Goal: Task Accomplishment & Management: Manage account settings

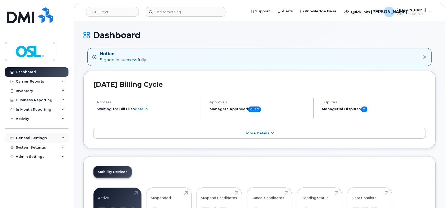
click at [43, 136] on div "General Settings" at bounding box center [31, 138] width 31 height 4
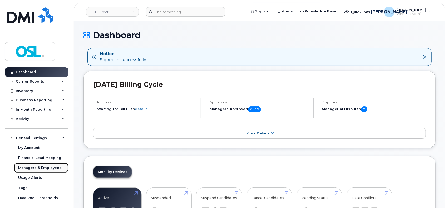
click at [39, 167] on div "Managers & Employees" at bounding box center [39, 167] width 43 height 5
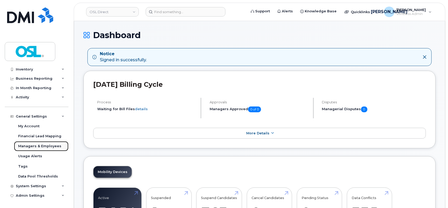
click at [31, 145] on div "Managers & Employees" at bounding box center [39, 146] width 43 height 5
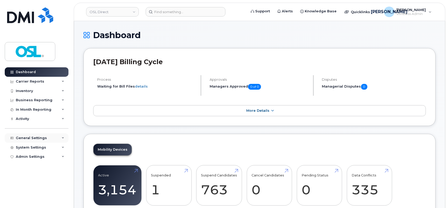
click at [59, 139] on div "General Settings" at bounding box center [37, 137] width 64 height 9
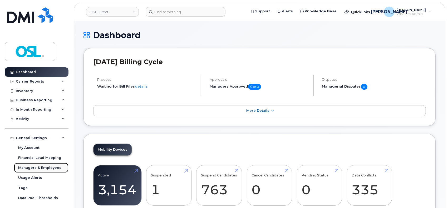
click at [39, 165] on link "Managers & Employees" at bounding box center [41, 168] width 54 height 10
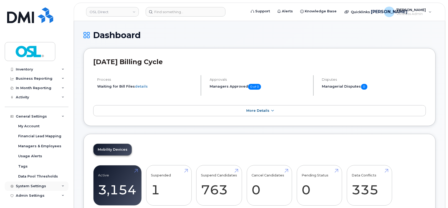
click at [38, 184] on div "System Settings" at bounding box center [31, 186] width 30 height 4
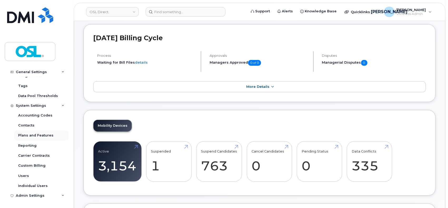
scroll to position [35, 0]
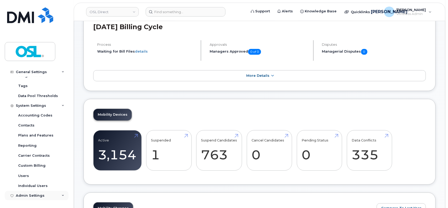
click at [59, 197] on div "Admin Settings" at bounding box center [37, 195] width 64 height 9
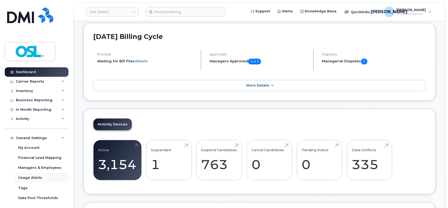
scroll to position [0, 0]
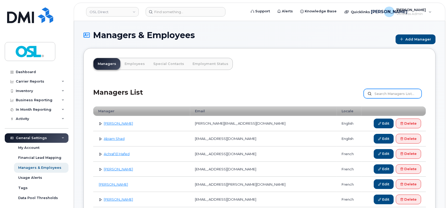
click at [381, 96] on input "text" at bounding box center [392, 93] width 58 height 9
click at [139, 64] on link "Employees" at bounding box center [134, 64] width 29 height 12
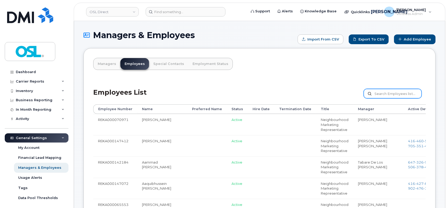
click at [380, 94] on input "text" at bounding box center [392, 93] width 58 height 9
paste input "REKA000010967"
type input "REKA000010967"
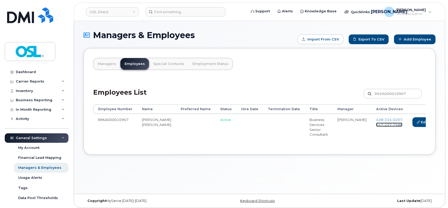
click at [383, 124] on span "237" at bounding box center [387, 125] width 8 height 4
click at [416, 121] on icon at bounding box center [417, 122] width 3 height 3
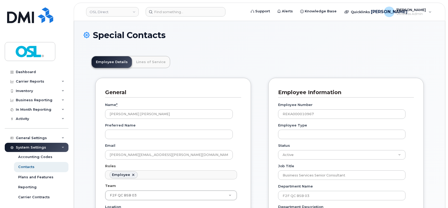
scroll to position [16, 0]
click at [298, 157] on select "Active On-Leave Long Term Short Term Maternity Leave Temp Layoff Inactive" at bounding box center [341, 154] width 127 height 9
select select "on_leave"
click at [278, 150] on select "Active On-Leave Long Term Short Term Maternity Leave Temp Layoff Inactive" at bounding box center [341, 154] width 127 height 9
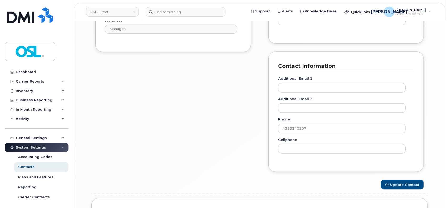
scroll to position [455, 0]
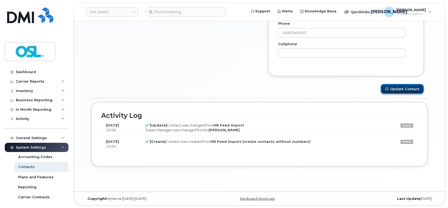
click at [392, 90] on button "Update Contact" at bounding box center [401, 89] width 43 height 10
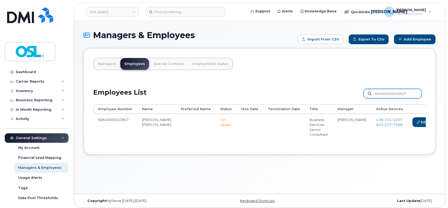
click at [387, 94] on input "REKA000010967" at bounding box center [392, 93] width 58 height 9
paste input "70665"
type input "REKA000070665"
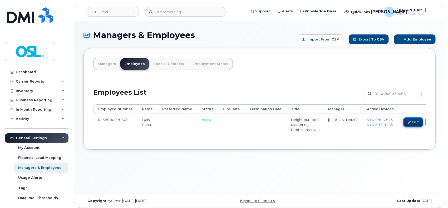
click at [403, 122] on link "Edit" at bounding box center [413, 122] width 20 height 10
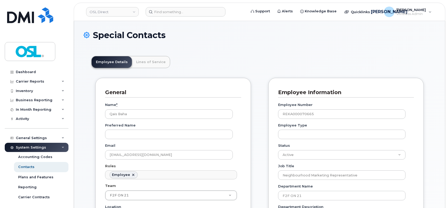
scroll to position [16, 0]
click at [309, 152] on select "Active On-Leave Long Term Short Term Maternity Leave Temp Layoff Inactive" at bounding box center [341, 154] width 127 height 9
select select "on_leave"
click at [278, 150] on select "Active On-Leave Long Term Short Term Maternity Leave Temp Layoff Inactive" at bounding box center [341, 154] width 127 height 9
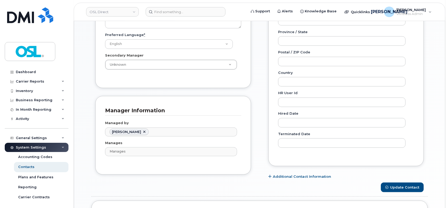
scroll to position [245, 0]
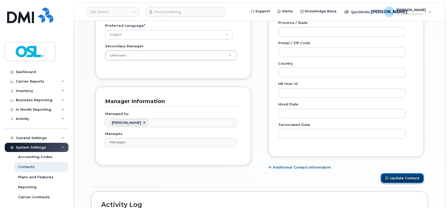
click at [385, 178] on button "Update Contact" at bounding box center [401, 178] width 43 height 10
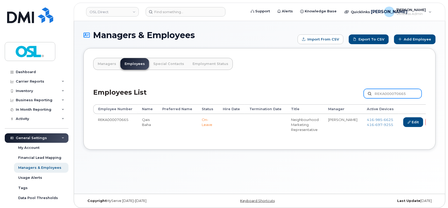
click at [394, 91] on input "REKA000070665" at bounding box center [392, 93] width 58 height 9
paste input "94003"
type input "REKA000094003"
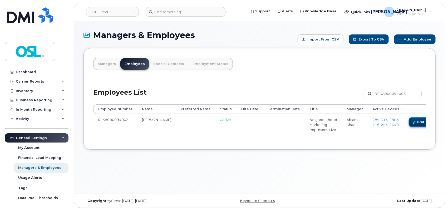
click at [408, 123] on link "Edit" at bounding box center [418, 122] width 20 height 10
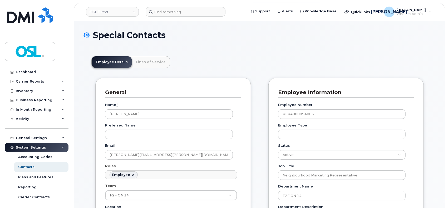
scroll to position [16, 0]
click at [309, 154] on select "Active On-Leave Long Term Short Term Maternity Leave Temp Layoff Inactive" at bounding box center [341, 154] width 127 height 9
select select "on_leave"
click at [278, 150] on select "Active On-Leave Long Term Short Term Maternity Leave Temp Layoff Inactive" at bounding box center [341, 154] width 127 height 9
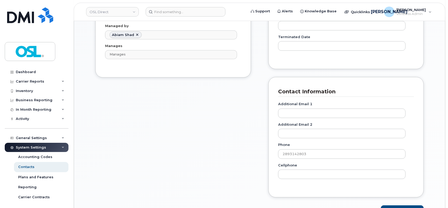
scroll to position [421, 0]
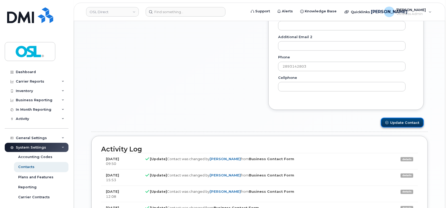
click at [390, 125] on button "Update Contact" at bounding box center [401, 123] width 43 height 10
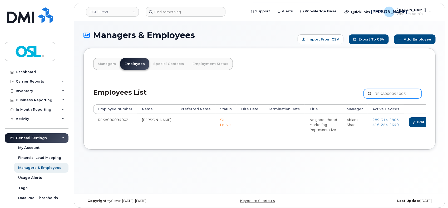
click at [386, 96] on input "REKA000094003" at bounding box center [392, 93] width 58 height 9
paste input "[PERSON_NAME][EMAIL_ADDRESS][DOMAIN_NAME]"
click at [382, 91] on input "[PERSON_NAME][EMAIL_ADDRESS][DOMAIN_NAME]" at bounding box center [392, 93] width 58 height 9
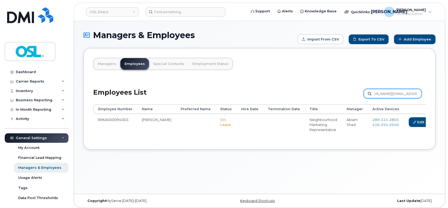
click at [382, 91] on input "[PERSON_NAME][EMAIL_ADDRESS][DOMAIN_NAME]" at bounding box center [392, 93] width 58 height 9
paste input "REKA000067313"
type input "REKA000067313"
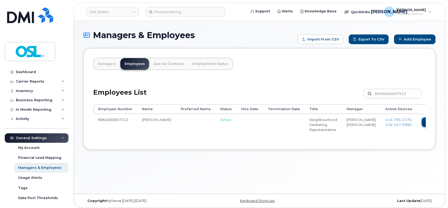
click at [426, 121] on icon at bounding box center [427, 122] width 3 height 3
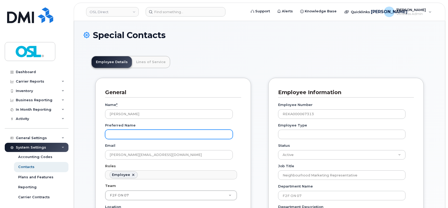
scroll to position [16, 0]
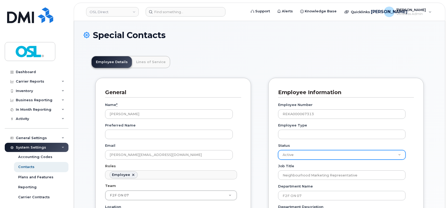
click at [288, 154] on select "Active On-Leave Long Term Short Term Maternity Leave Temp Layoff Inactive" at bounding box center [341, 154] width 127 height 9
select select "on_leave"
click at [278, 150] on select "Active On-Leave Long Term Short Term Maternity Leave Temp Layoff Inactive" at bounding box center [341, 154] width 127 height 9
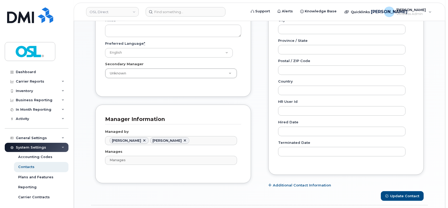
scroll to position [245, 0]
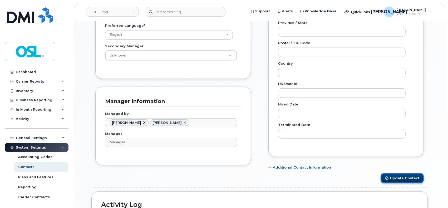
click at [392, 177] on button "Update Contact" at bounding box center [401, 178] width 43 height 10
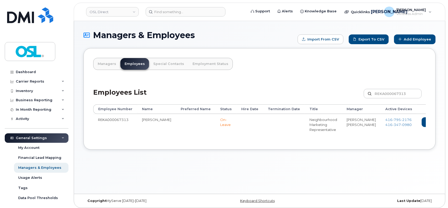
click at [380, 88] on div "Employees List REKA000067313 Customize Filter Refresh Export" at bounding box center [259, 91] width 332 height 25
click at [384, 91] on input "REKA000067313" at bounding box center [392, 93] width 58 height 9
paste input "147227"
type input "REKA000147227"
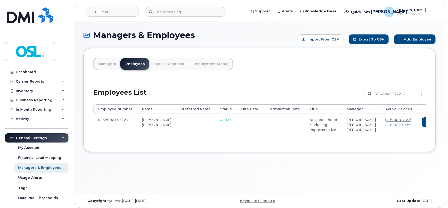
click at [385, 119] on span "[PHONE_NUMBER]" at bounding box center [398, 120] width 26 height 4
click at [392, 126] on span "932" at bounding box center [396, 125] width 8 height 4
click at [443, 125] on link "Delete" at bounding box center [455, 122] width 25 height 10
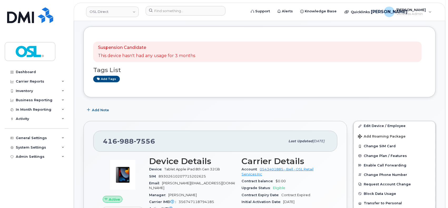
scroll to position [70, 0]
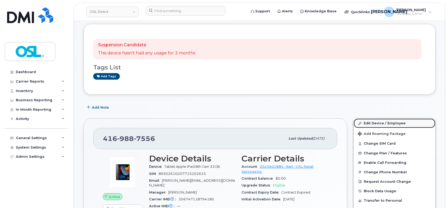
click at [367, 124] on link "Edit Device / Employee" at bounding box center [394, 123] width 82 height 9
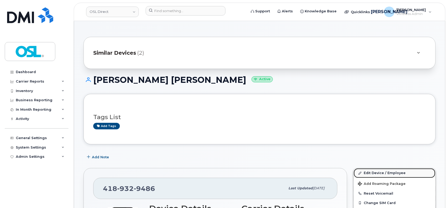
click at [372, 172] on link "Edit Device / Employee" at bounding box center [394, 172] width 82 height 9
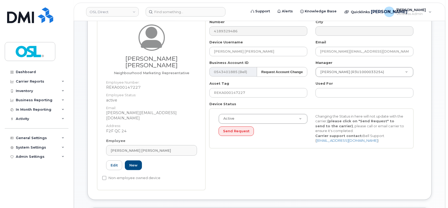
scroll to position [70, 0]
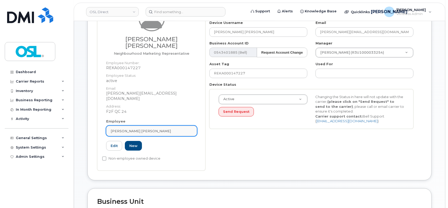
click at [148, 129] on div "[PERSON_NAME] [PERSON_NAME]" at bounding box center [152, 131] width 82 height 5
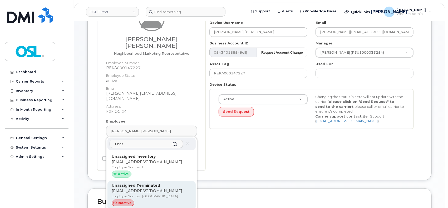
type input "unas"
click at [142, 183] on div "Unassigned Terminated support_2@osldirect.com Employee Number: UT inactive" at bounding box center [152, 196] width 80 height 26
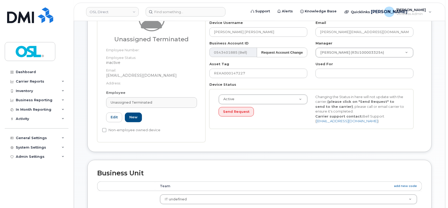
type input "UT"
type input "Unassigned Terminated"
type input "support_2@osldirect.com"
type input "4117510"
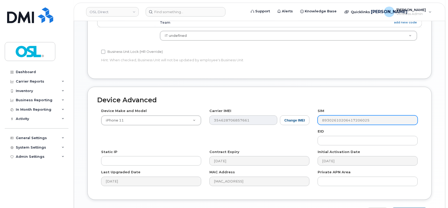
scroll to position [269, 0]
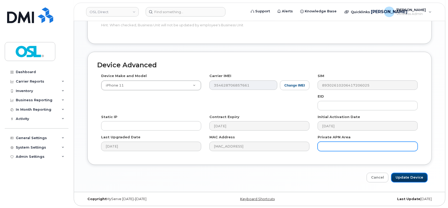
click at [405, 178] on input "Update Device" at bounding box center [409, 178] width 37 height 10
type input "Saving..."
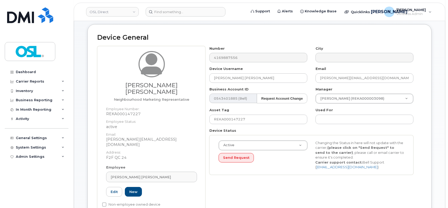
scroll to position [35, 0]
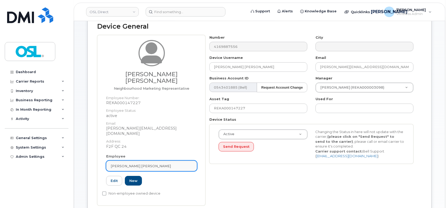
click at [145, 164] on span "[PERSON_NAME] [PERSON_NAME]" at bounding box center [141, 166] width 60 height 5
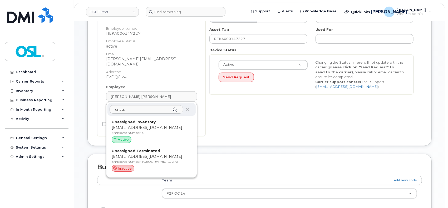
scroll to position [105, 0]
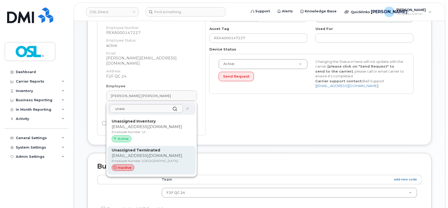
type input "unass"
click at [152, 164] on div "inactive" at bounding box center [152, 167] width 80 height 7
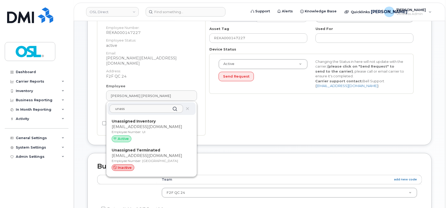
type input "UT"
type input "Unassigned Terminated"
type input "[EMAIL_ADDRESS][DOMAIN_NAME]"
type input "4117510"
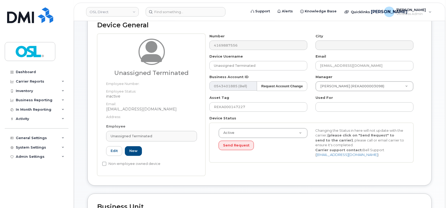
scroll to position [35, 0]
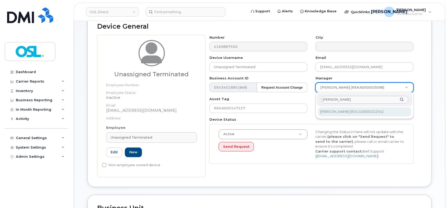
type input "[PERSON_NAME]"
type input "1527344"
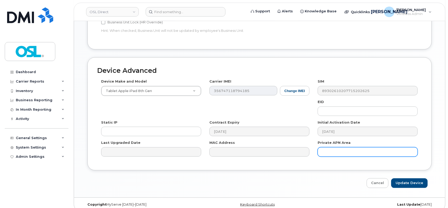
scroll to position [269, 0]
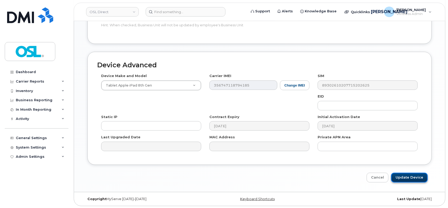
click at [409, 178] on input "Update Device" at bounding box center [409, 178] width 37 height 10
type input "Saving..."
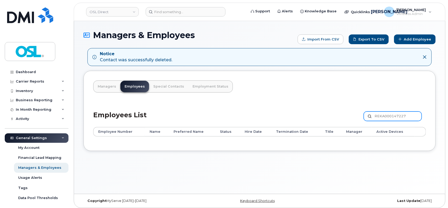
click at [387, 115] on input "REKA000147227" at bounding box center [392, 116] width 58 height 9
paste input "072013"
type input "REKA000072013"
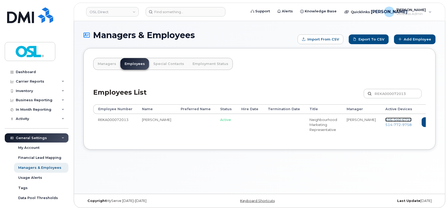
click at [392, 119] on span "540" at bounding box center [396, 120] width 8 height 4
click at [385, 126] on span "514 772 9758" at bounding box center [398, 125] width 26 height 4
click at [443, 121] on link "Delete" at bounding box center [455, 122] width 25 height 10
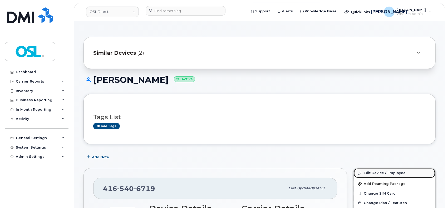
click at [377, 173] on link "Edit Device / Employee" at bounding box center [394, 172] width 82 height 9
click at [362, 173] on link "Edit Device / Employee" at bounding box center [394, 172] width 82 height 9
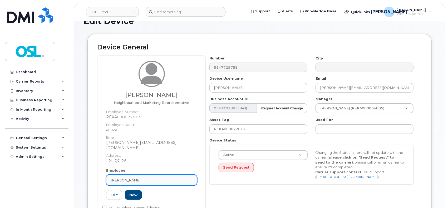
scroll to position [35, 0]
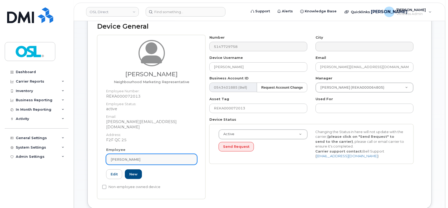
click at [168, 157] on div "[PERSON_NAME]" at bounding box center [152, 159] width 82 height 5
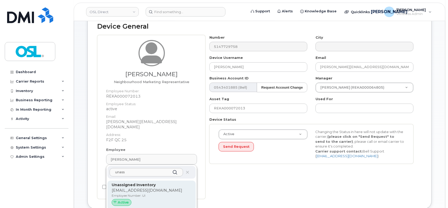
scroll to position [70, 0]
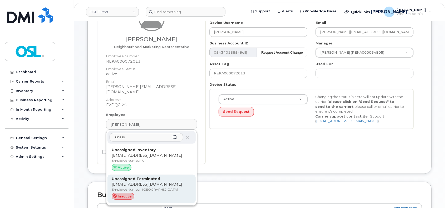
type input "unass"
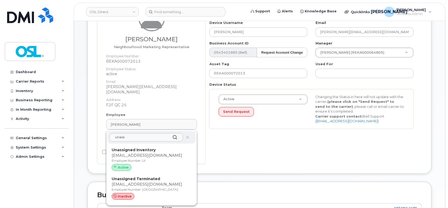
drag, startPoint x: 155, startPoint y: 185, endPoint x: 249, endPoint y: 41, distance: 171.6
click at [155, 187] on p "Employee Number: UT" at bounding box center [152, 189] width 80 height 5
type input "UT"
type input "Unassigned Terminated"
type input "[EMAIL_ADDRESS][DOMAIN_NAME]"
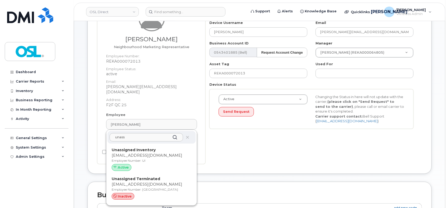
type input "4117510"
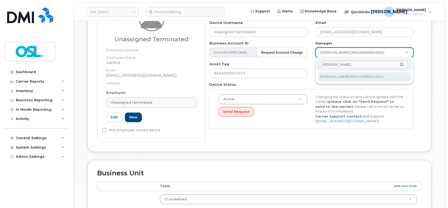
type input "patry"
type input "1527344"
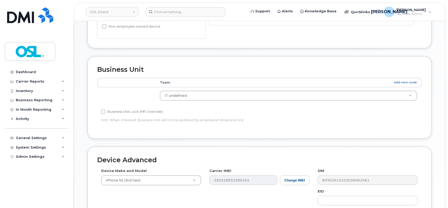
scroll to position [269, 0]
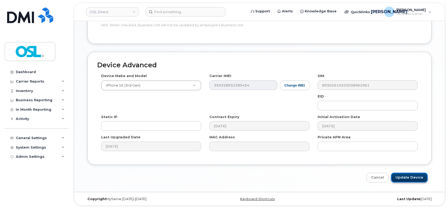
click at [400, 177] on input "Update Device" at bounding box center [409, 178] width 37 height 10
type input "Saving..."
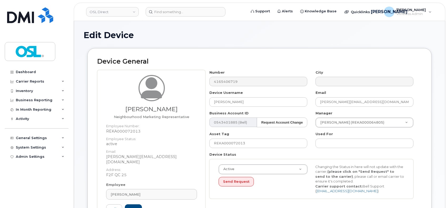
scroll to position [35, 0]
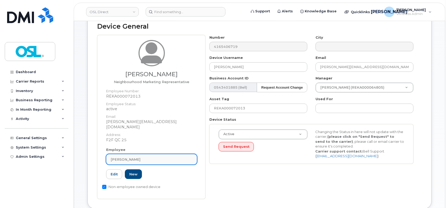
click at [163, 157] on div "[PERSON_NAME]" at bounding box center [152, 159] width 82 height 5
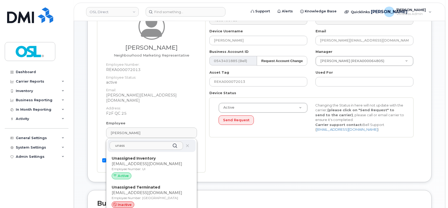
scroll to position [105, 0]
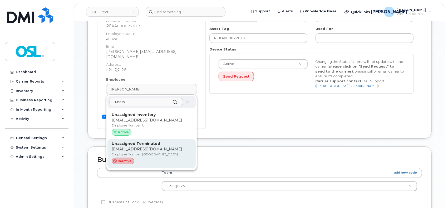
type input "unass"
click at [159, 158] on div "inactive" at bounding box center [152, 161] width 80 height 7
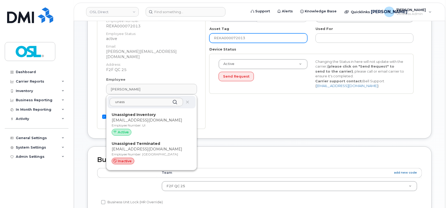
type input "UT"
type input "Unassigned Terminated"
type input "support_2@osldirect.com"
type input "4117510"
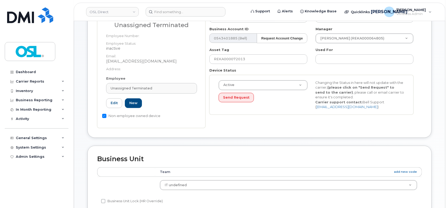
scroll to position [70, 0]
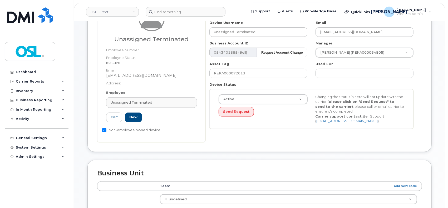
click at [349, 58] on div "Number 4165406719 City Device Username Unassigned Terminated Email support_2@os…" at bounding box center [311, 66] width 212 height 133
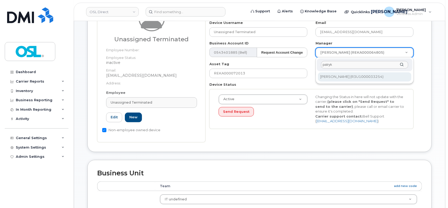
type input "patryk"
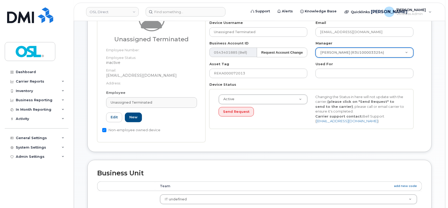
type input "1527344"
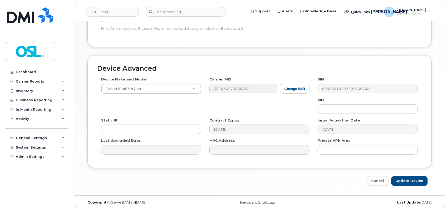
scroll to position [269, 0]
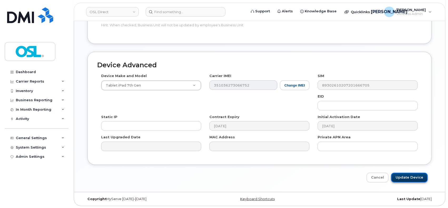
click at [404, 175] on input "Update Device" at bounding box center [409, 178] width 37 height 10
type input "Saving..."
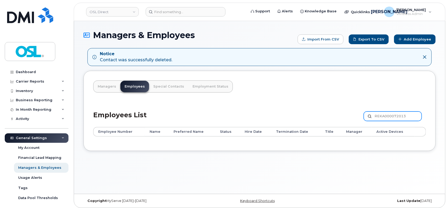
click at [395, 112] on input "REKA000072013" at bounding box center [392, 116] width 58 height 9
paste input "151311"
type input "REKA000151311"
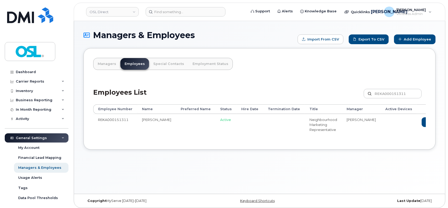
click at [443, 123] on link "Delete" at bounding box center [455, 122] width 25 height 10
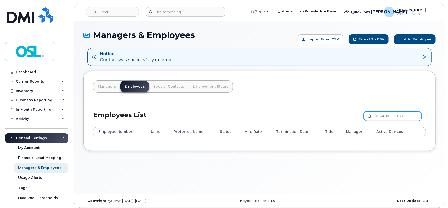
click at [384, 116] on input "REKA000151311" at bounding box center [392, 116] width 58 height 9
paste input "48729"
type input "REKA000148729"
drag, startPoint x: 396, startPoint y: 123, endPoint x: 247, endPoint y: 100, distance: 150.9
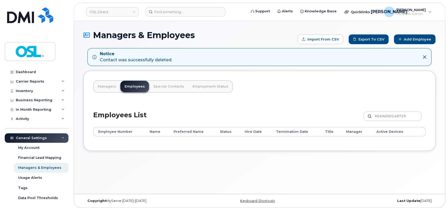
click at [247, 100] on div "Managers Employees Special Contacts Employment Status Employees List REKA000148…" at bounding box center [259, 111] width 352 height 80
click at [392, 115] on input "REKA000148729" at bounding box center [392, 116] width 58 height 9
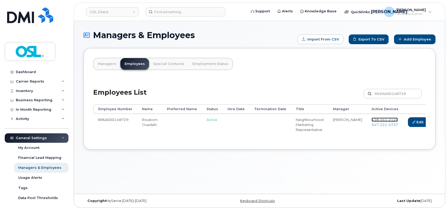
click at [378, 119] on span "341" at bounding box center [382, 120] width 8 height 4
click at [371, 124] on span "[PHONE_NUMBER]" at bounding box center [384, 125] width 26 height 4
click at [434, 122] on icon at bounding box center [435, 122] width 3 height 3
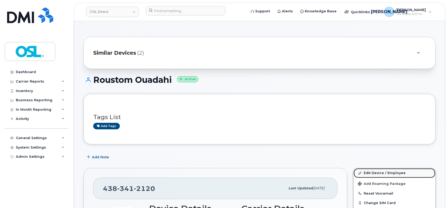
click at [390, 172] on link "Edit Device / Employee" at bounding box center [394, 172] width 82 height 9
click at [364, 173] on link "Edit Device / Employee" at bounding box center [394, 172] width 82 height 9
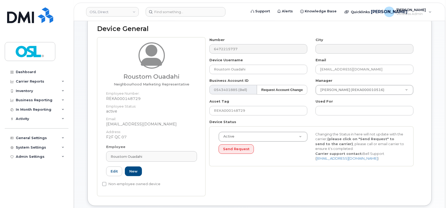
scroll to position [70, 0]
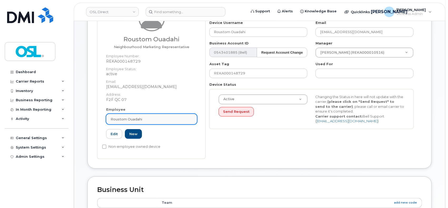
click at [149, 119] on div "Roustom Ouadahi" at bounding box center [152, 119] width 82 height 5
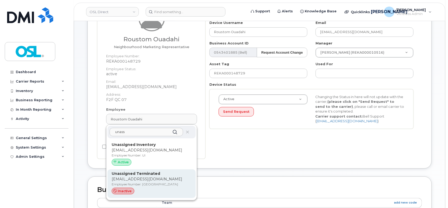
type input "unass"
click at [156, 184] on p "Employee Number: [GEOGRAPHIC_DATA]" at bounding box center [152, 184] width 80 height 5
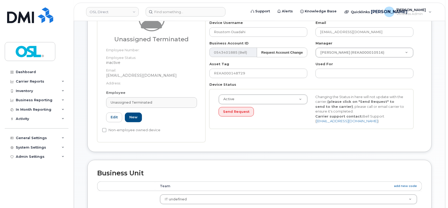
type input "UT"
type input "Unassigned Terminated"
type input "[EMAIL_ADDRESS][DOMAIN_NAME]"
type input "4117510"
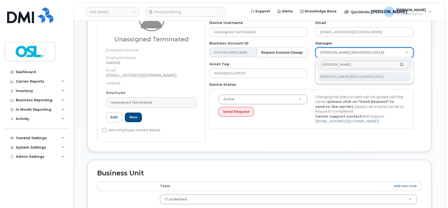
type input "[PERSON_NAME]"
type input "1527344"
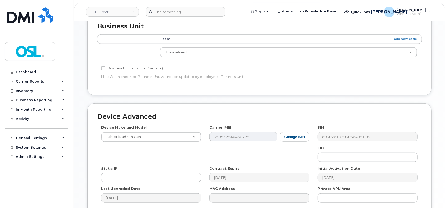
scroll to position [269, 0]
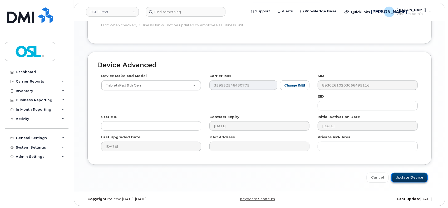
click at [401, 178] on input "Update Device" at bounding box center [409, 178] width 37 height 10
type input "Saving..."
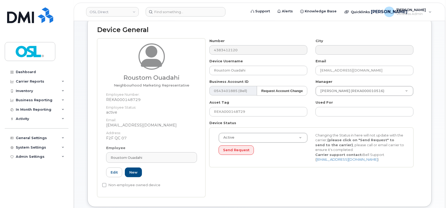
scroll to position [70, 0]
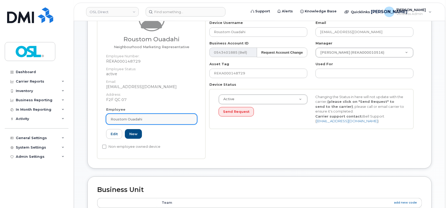
click at [154, 119] on div "Roustom Ouadahi" at bounding box center [152, 119] width 82 height 5
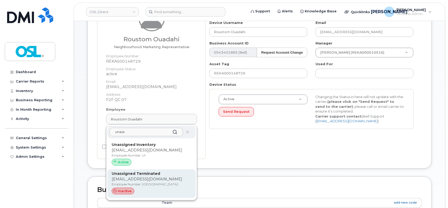
type input "unass"
click at [148, 177] on p "support_2@osldirect.com" at bounding box center [152, 180] width 80 height 6
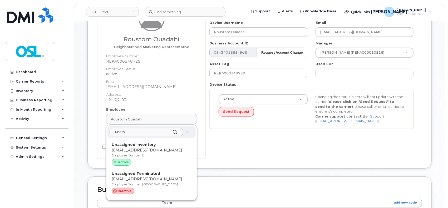
type input "UT"
type input "Unassigned Terminated"
type input "[EMAIL_ADDRESS][DOMAIN_NAME]"
type input "4117510"
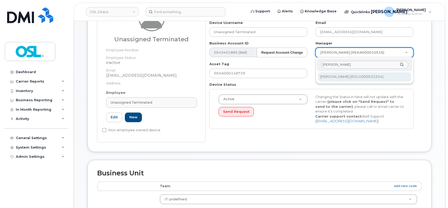
type input "patry"
type input "1527344"
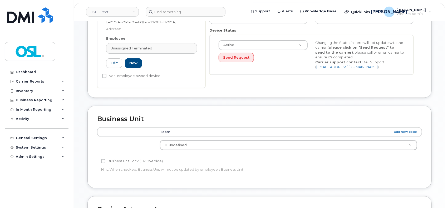
scroll to position [269, 0]
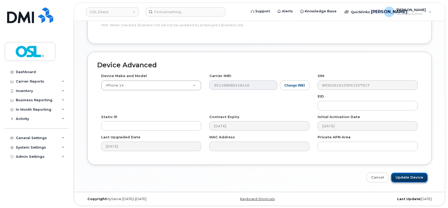
click at [408, 176] on input "Update Device" at bounding box center [409, 178] width 37 height 10
type input "Saving..."
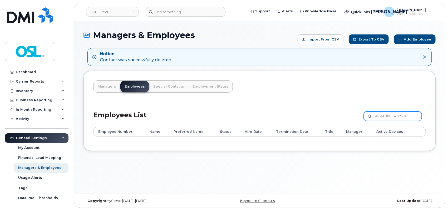
click at [394, 116] on input "REKA000148729" at bounding box center [392, 116] width 58 height 9
paste input "50726"
type input "REKA000150726"
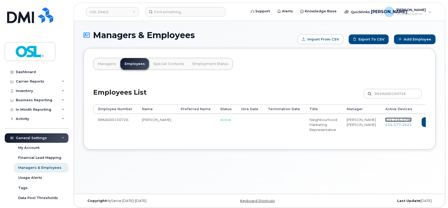
click at [392, 118] on span "216" at bounding box center [396, 120] width 8 height 4
click at [385, 126] on span "416 577 2622" at bounding box center [398, 125] width 26 height 4
click at [443, 122] on link "Delete" at bounding box center [455, 122] width 25 height 10
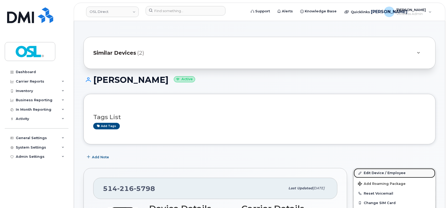
click at [370, 175] on link "Edit Device / Employee" at bounding box center [394, 172] width 82 height 9
click at [373, 172] on link "Edit Device / Employee" at bounding box center [394, 172] width 82 height 9
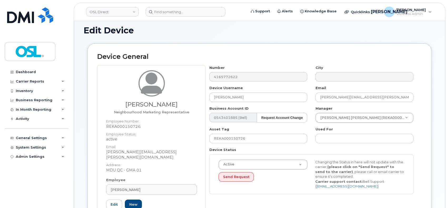
scroll to position [35, 0]
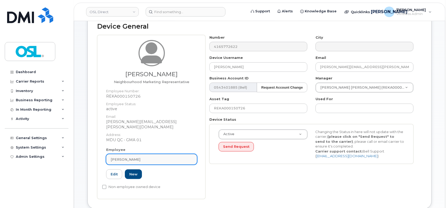
click at [162, 157] on div "[PERSON_NAME]" at bounding box center [152, 159] width 82 height 5
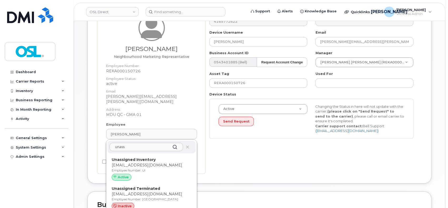
scroll to position [105, 0]
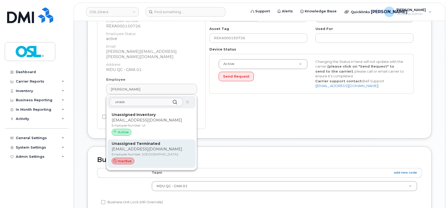
type input "unass"
click at [147, 158] on div "inactive" at bounding box center [152, 161] width 80 height 7
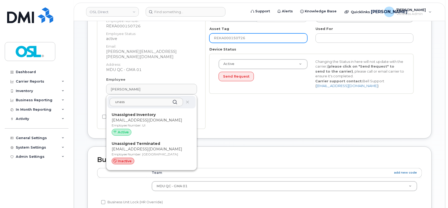
type input "UT"
type input "Unassigned Terminated"
type input "[EMAIL_ADDRESS][DOMAIN_NAME]"
type input "4117510"
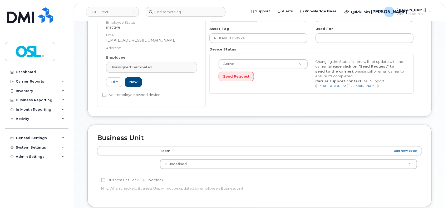
scroll to position [70, 0]
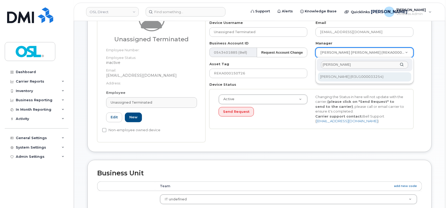
type input "patry"
type input "1527344"
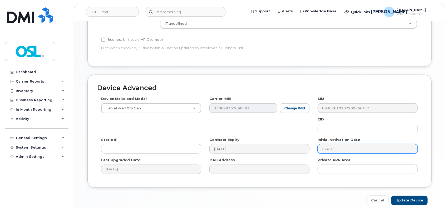
scroll to position [269, 0]
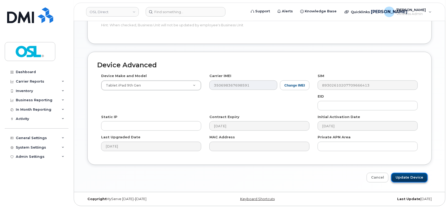
click at [399, 178] on input "Update Device" at bounding box center [409, 178] width 37 height 10
type input "Saving..."
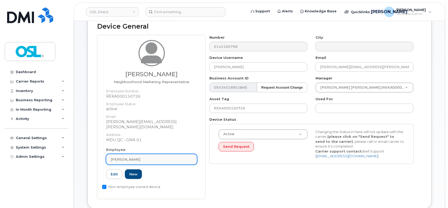
scroll to position [70, 0]
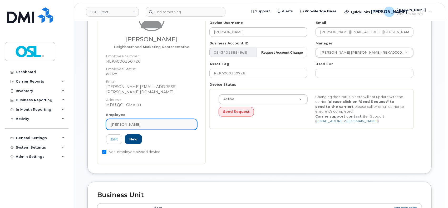
click at [147, 122] on div "Alexis Landreville" at bounding box center [152, 124] width 82 height 5
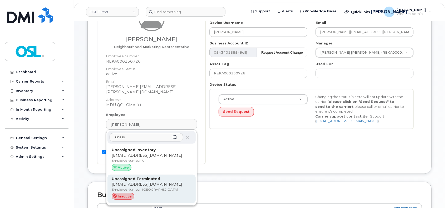
type input "unass"
click at [141, 187] on p "Employee Number: UT" at bounding box center [152, 189] width 80 height 5
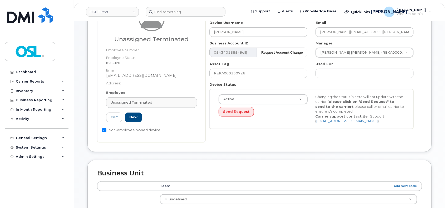
type input "UT"
type input "Unassigned Terminated"
type input "support_2@osldirect.com"
type input "4117510"
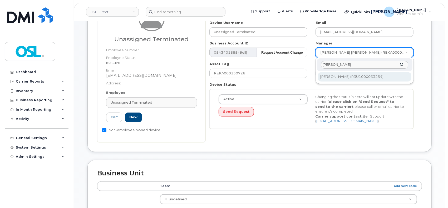
type input "patry"
type input "1527344"
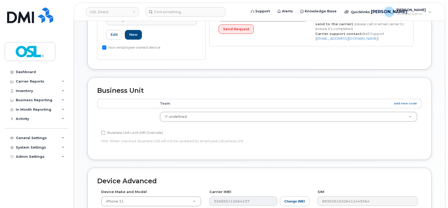
scroll to position [269, 0]
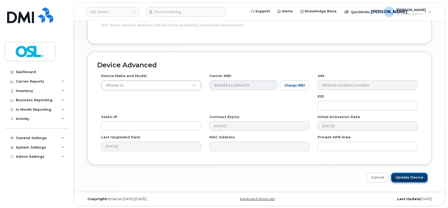
click at [408, 178] on input "Update Device" at bounding box center [409, 178] width 37 height 10
type input "Saving..."
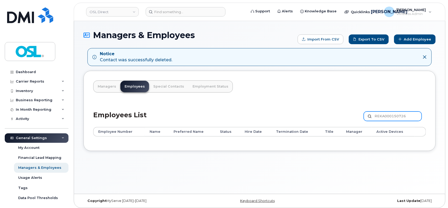
click at [399, 118] on input "REKA000150726" at bounding box center [392, 116] width 58 height 9
paste input "1274"
type input "REKA000151274"
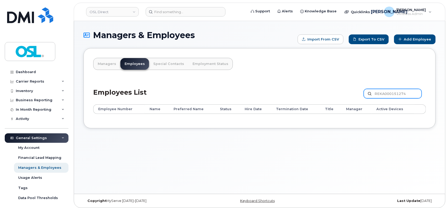
click at [394, 94] on input "REKA000151274" at bounding box center [392, 93] width 58 height 9
paste input "006287"
type input "REKA000006287"
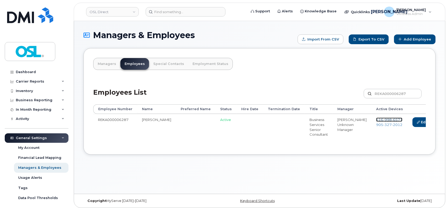
click at [383, 119] on span "998" at bounding box center [387, 120] width 8 height 4
click at [383, 124] on span "327" at bounding box center [387, 125] width 8 height 4
click at [434, 123] on link "Delete" at bounding box center [446, 122] width 25 height 10
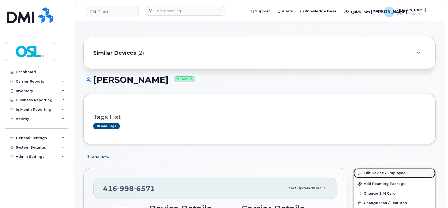
click at [370, 173] on link "Edit Device / Employee" at bounding box center [394, 172] width 82 height 9
click at [372, 173] on link "Edit Device / Employee" at bounding box center [394, 172] width 82 height 9
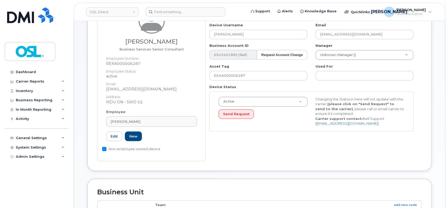
scroll to position [70, 0]
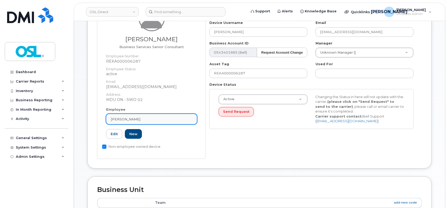
click at [154, 117] on div "[PERSON_NAME]" at bounding box center [152, 119] width 82 height 5
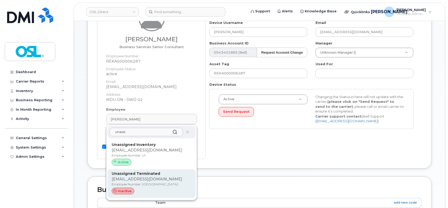
type input "unassi"
click at [147, 174] on strong "Unassigned Terminated" at bounding box center [136, 173] width 48 height 5
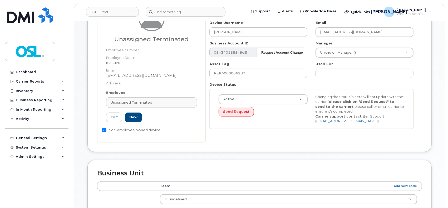
type input "UT"
type input "Unassigned Terminated"
type input "support_2@osldirect.com"
type input "4117510"
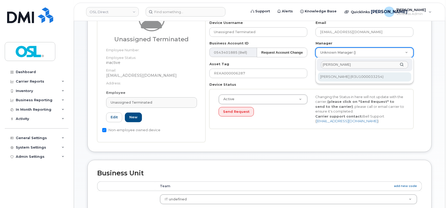
type input "patry"
type input "1527344"
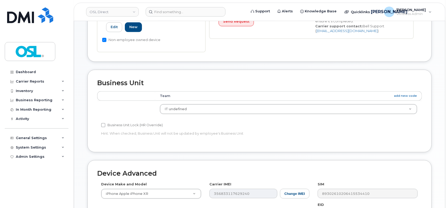
scroll to position [269, 0]
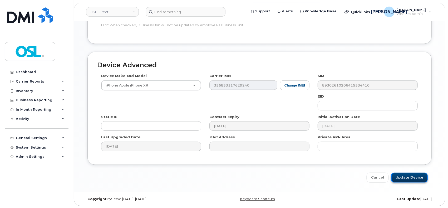
click at [408, 179] on input "Update Device" at bounding box center [409, 178] width 37 height 10
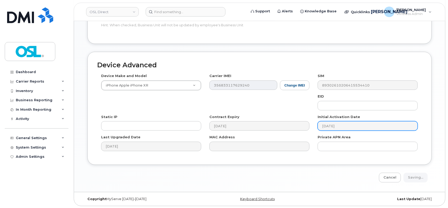
type input "Saving..."
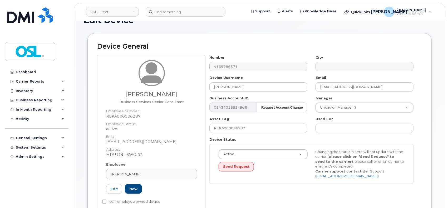
scroll to position [35, 0]
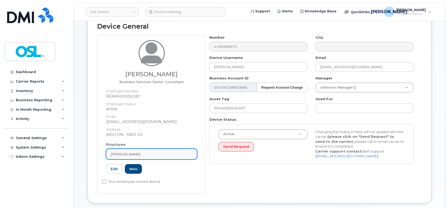
click at [151, 150] on link "Rajat Mehta" at bounding box center [151, 154] width 91 height 11
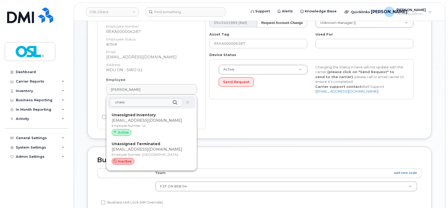
scroll to position [105, 0]
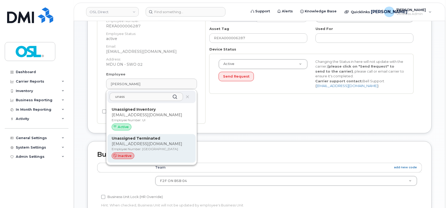
type input "unass"
click at [148, 150] on p "Employee Number: UT" at bounding box center [152, 149] width 80 height 5
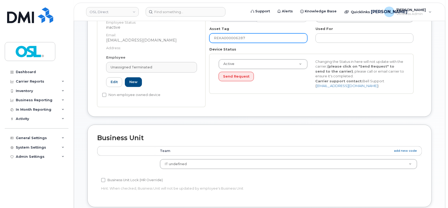
type input "UT"
type input "Unassigned Terminated"
type input "support_2@osldirect.com"
type input "4117510"
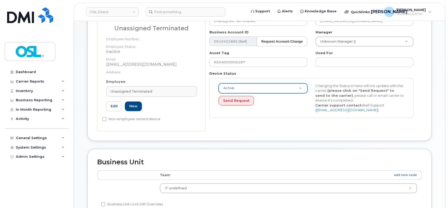
scroll to position [70, 0]
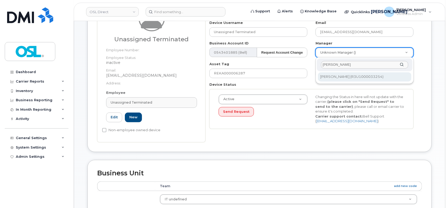
type input "patry"
type input "1527344"
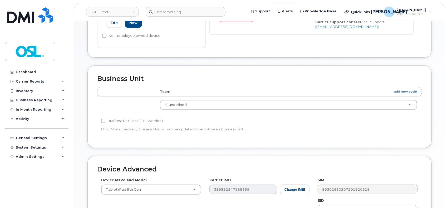
scroll to position [269, 0]
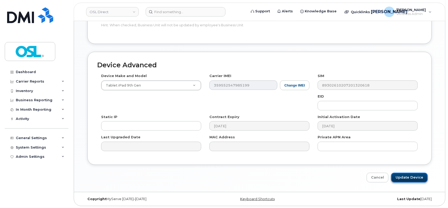
click at [401, 174] on input "Update Device" at bounding box center [409, 178] width 37 height 10
type input "Saving..."
